Goal: Find specific page/section

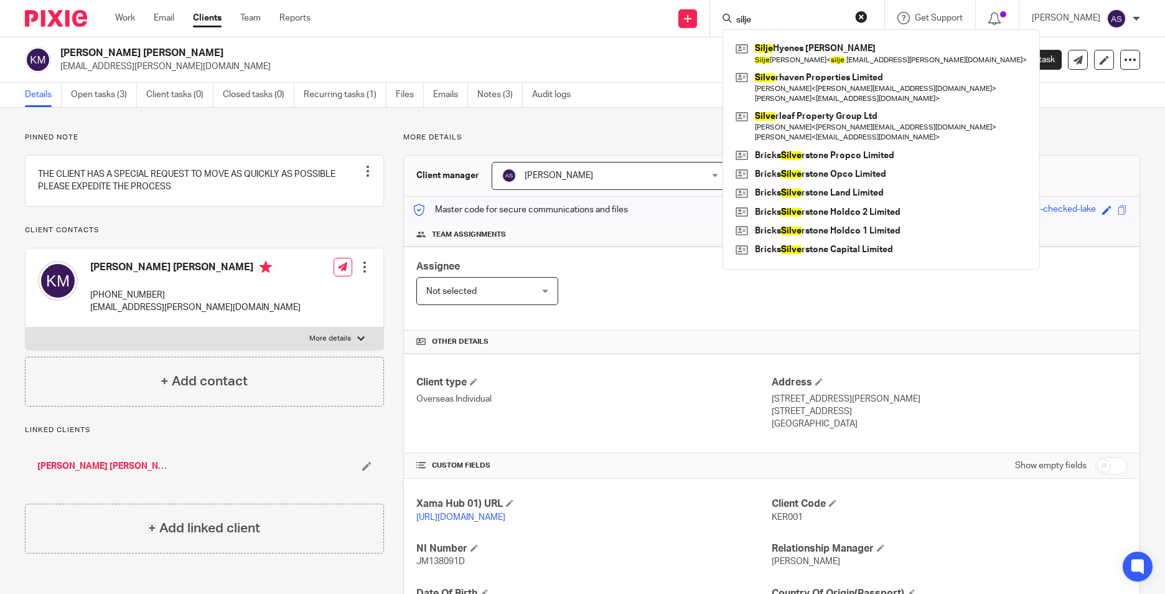
click at [758, 21] on input "silje" at bounding box center [791, 20] width 112 height 11
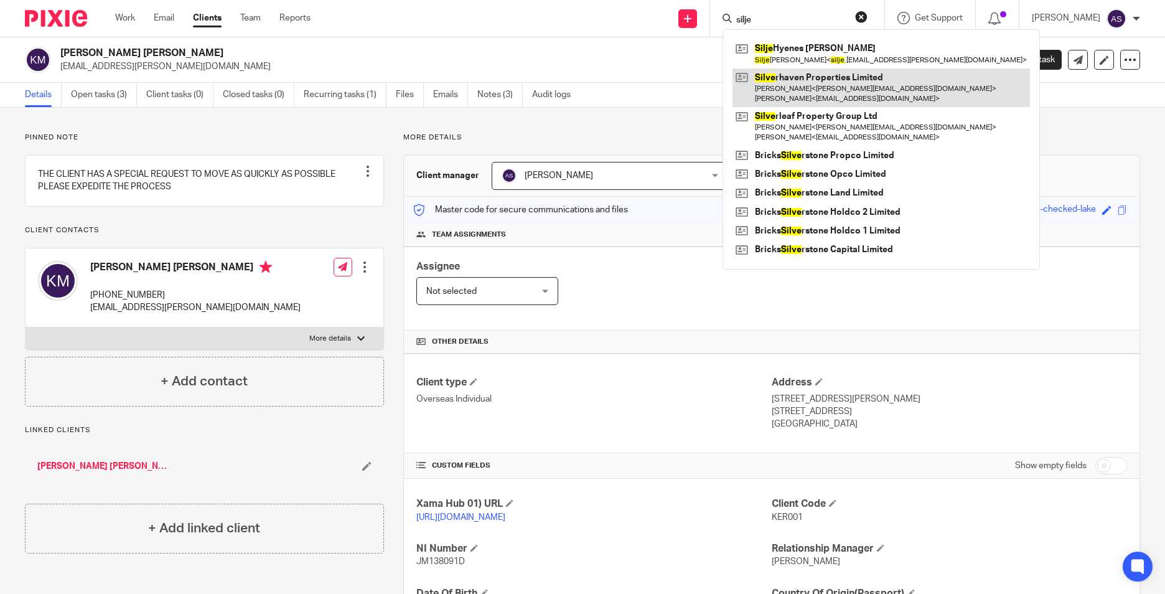
scroll to position [165, 0]
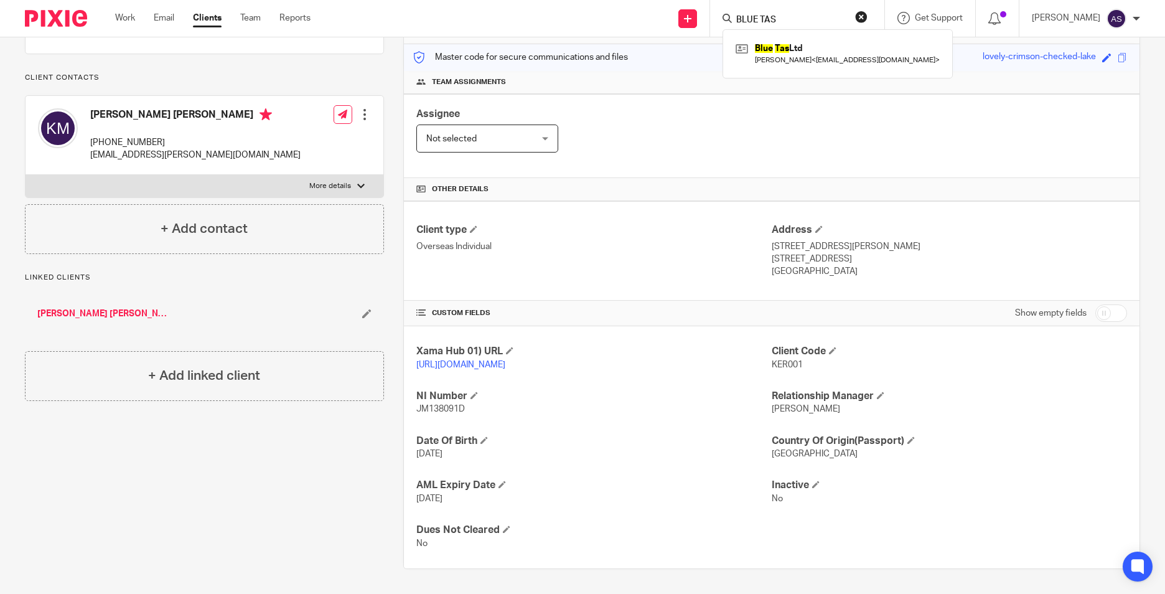
type input "BLUE TAS"
drag, startPoint x: 793, startPoint y: 59, endPoint x: 797, endPoint y: 50, distance: 10.1
click at [797, 50] on link at bounding box center [837, 53] width 210 height 29
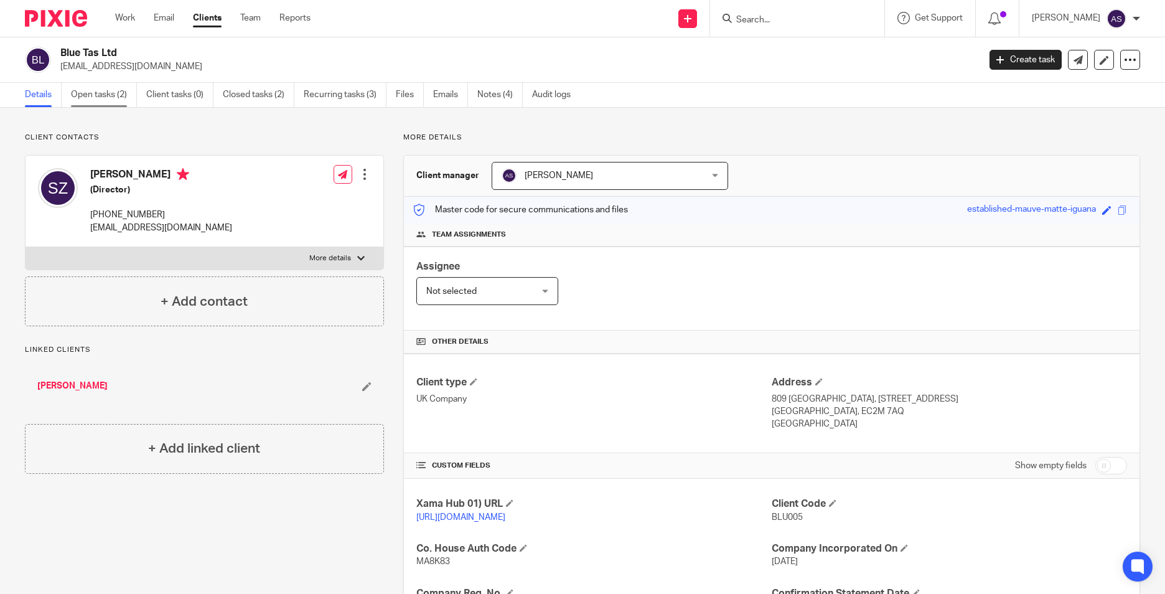
click at [119, 95] on link "Open tasks (2)" at bounding box center [104, 95] width 66 height 24
